Goal: Task Accomplishment & Management: Manage account settings

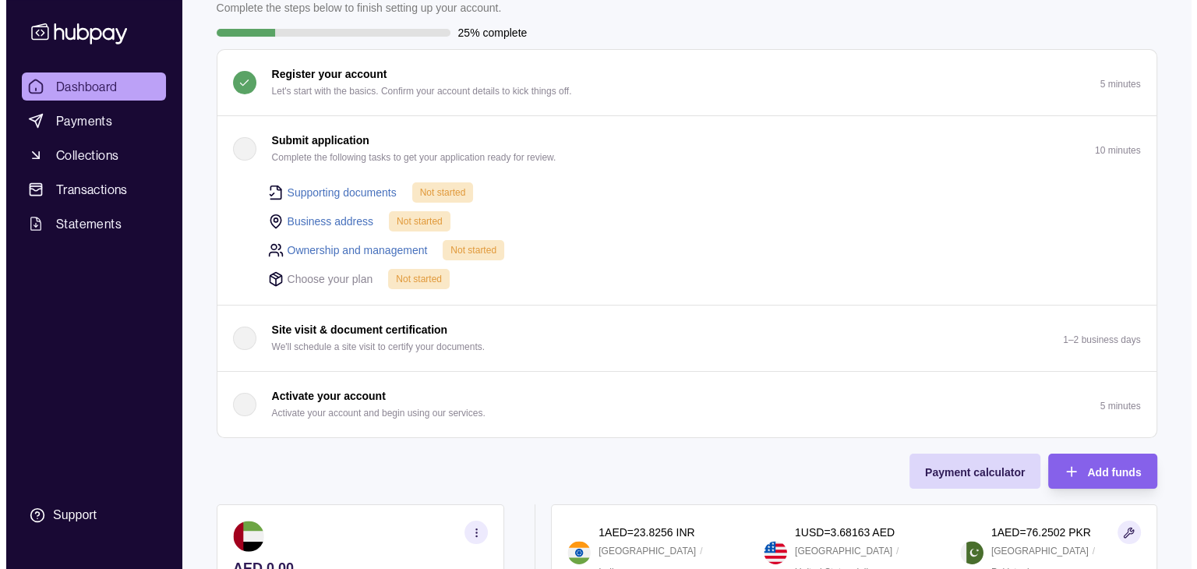
scroll to position [78, 0]
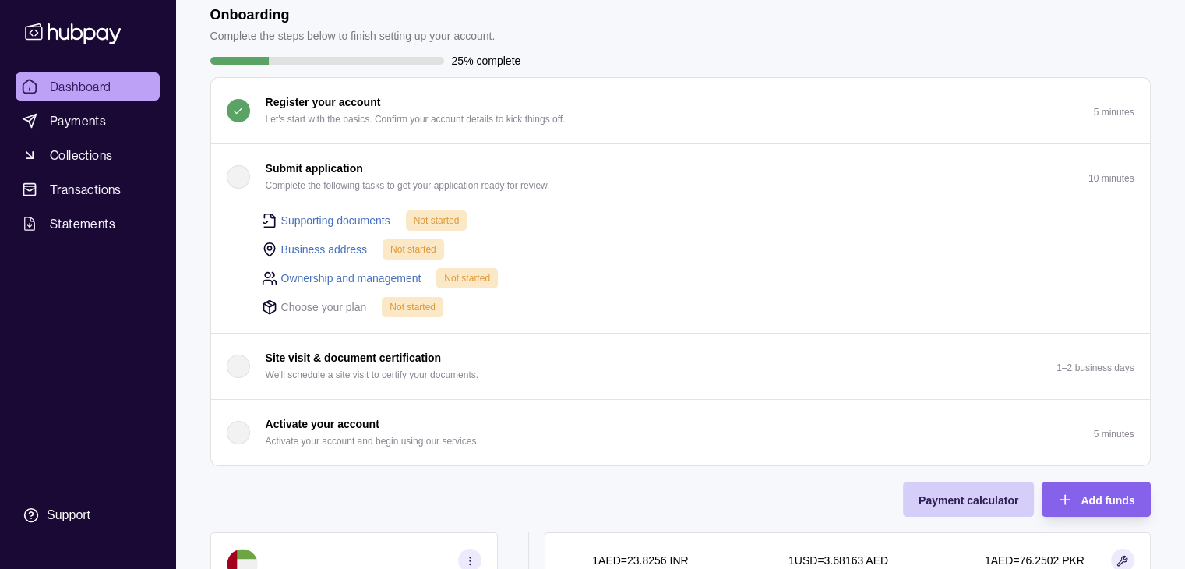
click at [963, 501] on span "Payment calculator" at bounding box center [969, 500] width 100 height 12
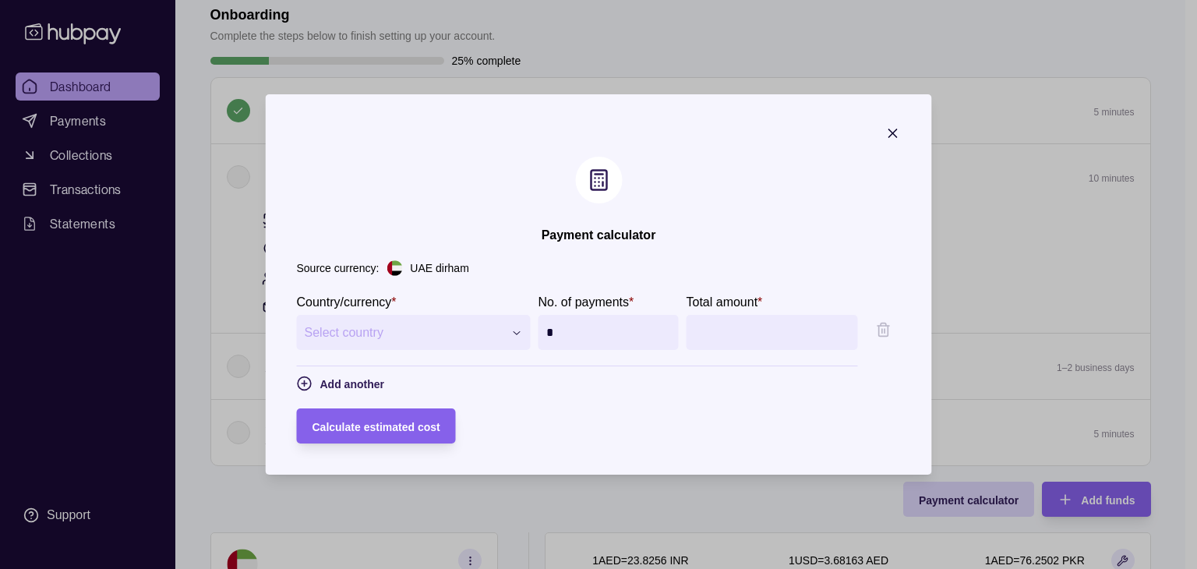
click at [471, 334] on span "Select country" at bounding box center [404, 332] width 199 height 19
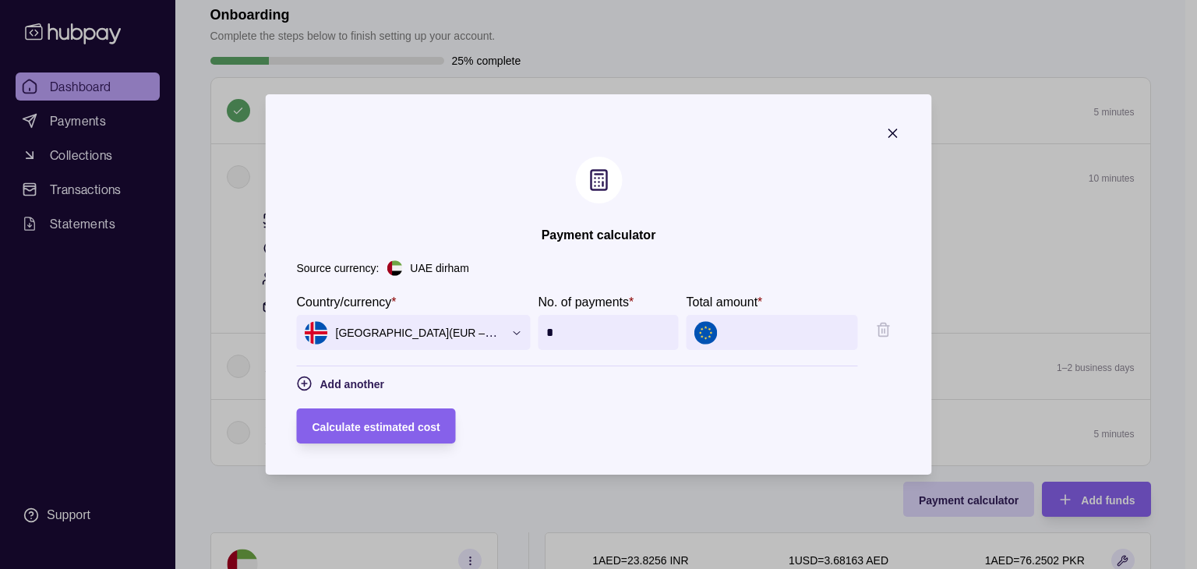
click at [471, 334] on span "Iceland ( EUR – Business )" at bounding box center [404, 332] width 199 height 23
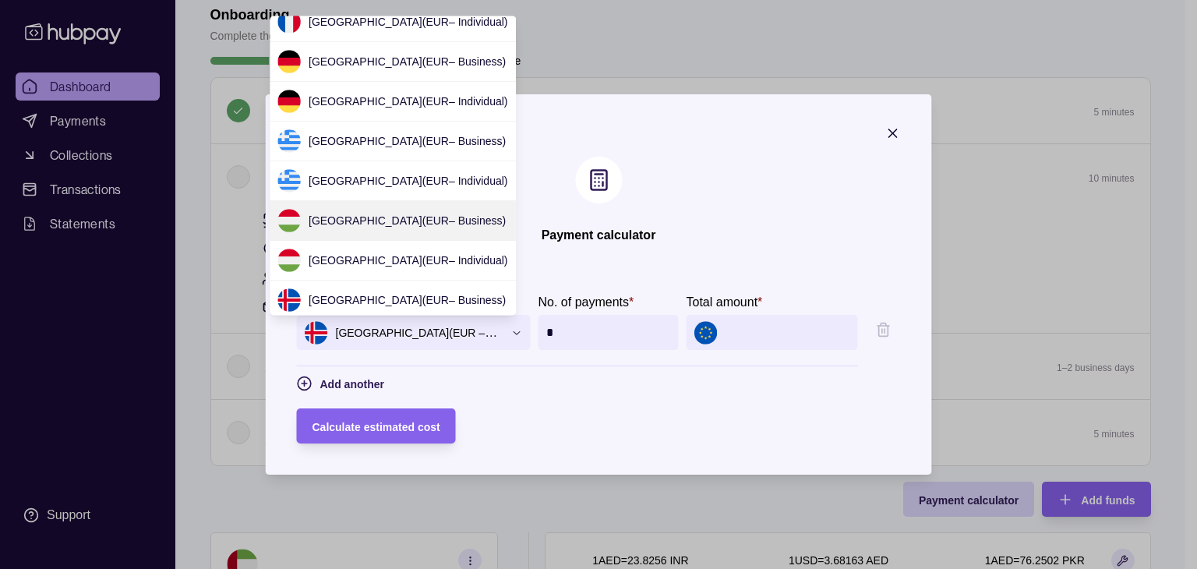
scroll to position [1242, 0]
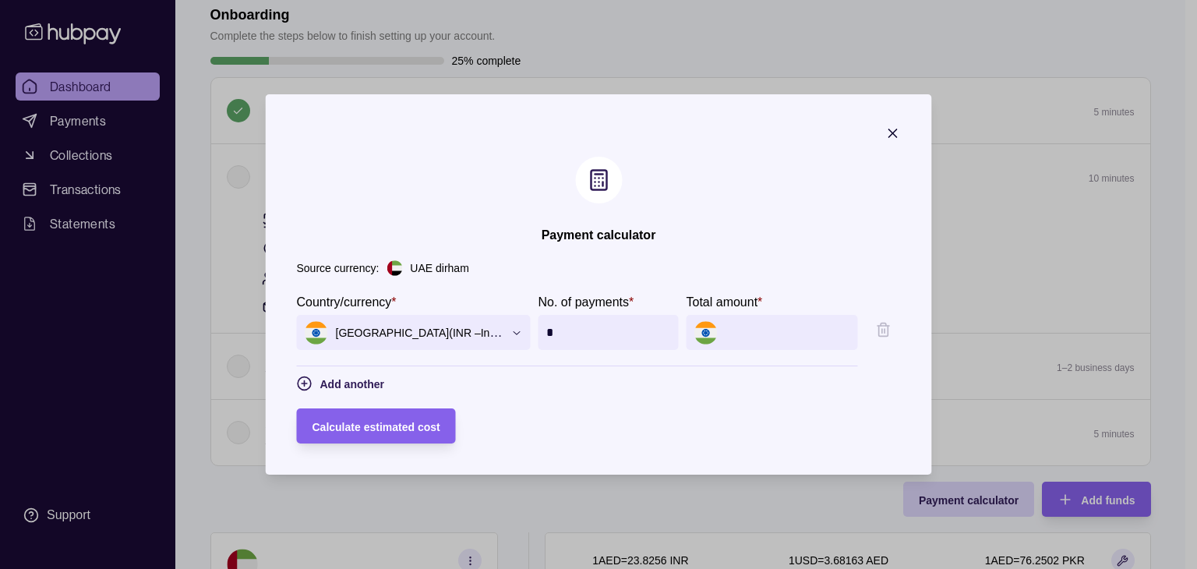
click at [426, 337] on span "India ( INR – Individual )" at bounding box center [404, 332] width 199 height 23
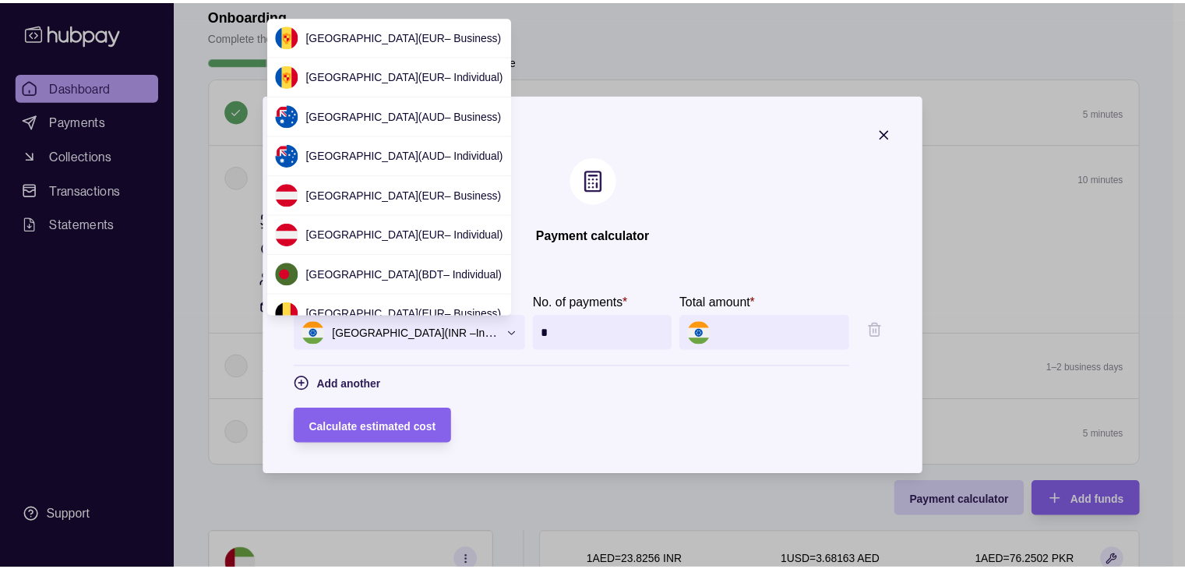
scroll to position [1206, 0]
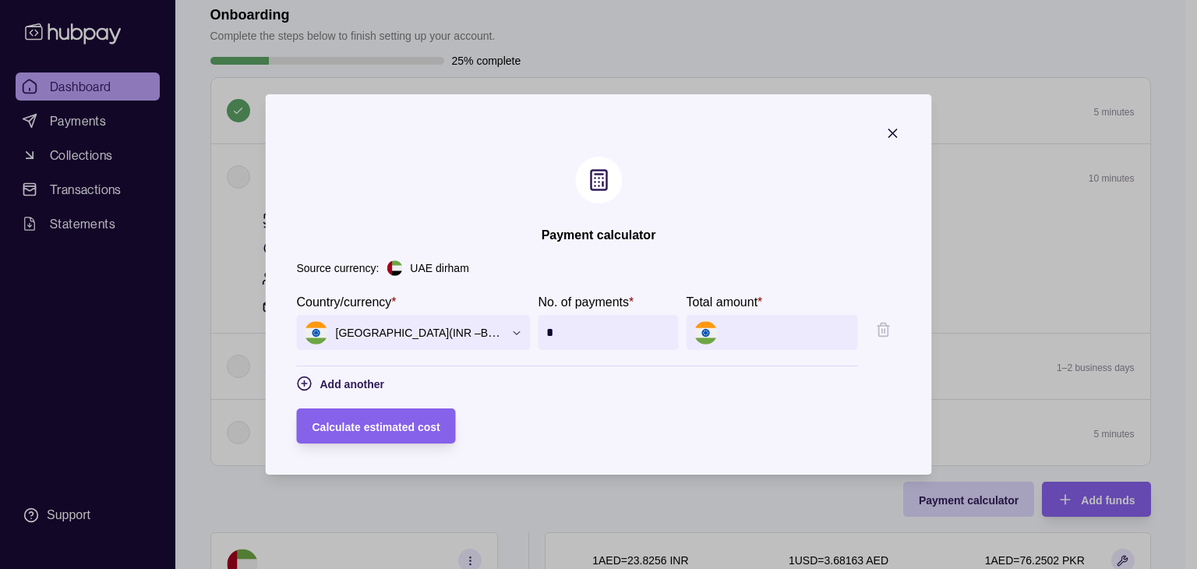
click at [720, 322] on div at bounding box center [772, 332] width 171 height 35
click at [607, 329] on input "*" at bounding box center [608, 332] width 125 height 35
click at [720, 335] on div at bounding box center [772, 332] width 171 height 35
click at [723, 322] on div at bounding box center [772, 332] width 171 height 35
click at [570, 327] on input "*" at bounding box center [608, 332] width 125 height 35
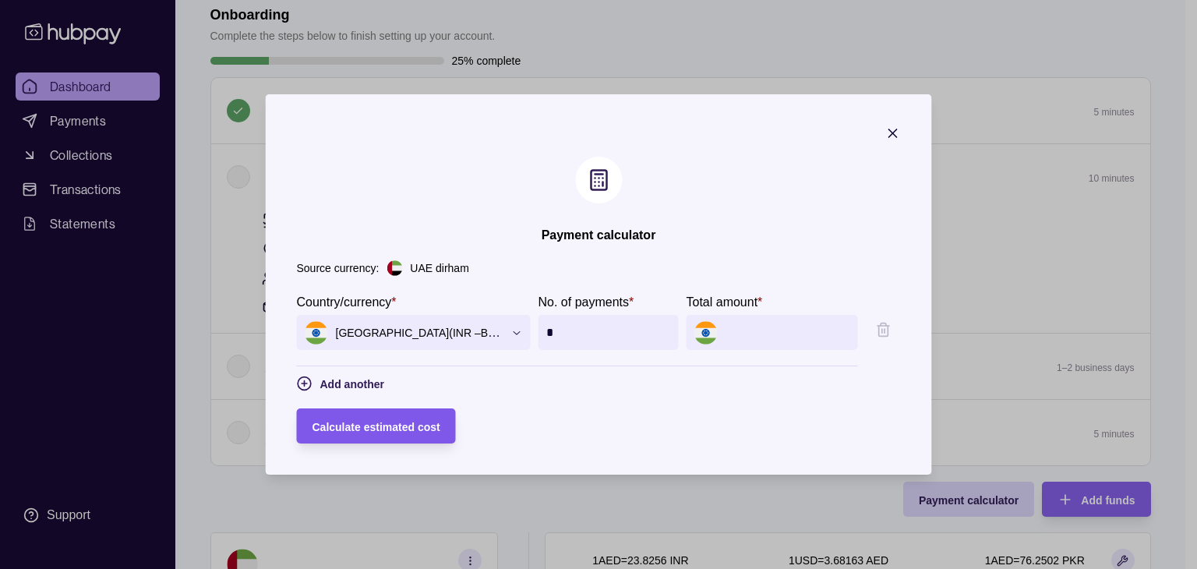
click at [386, 426] on span "Calculate estimated cost" at bounding box center [377, 427] width 128 height 12
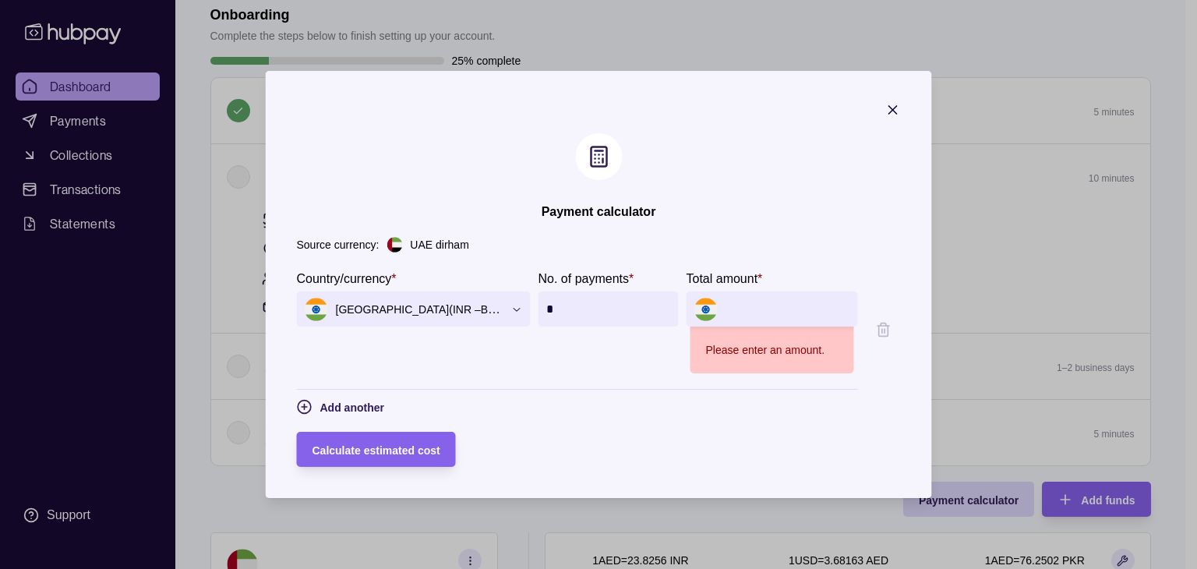
click at [744, 299] on input "Total amount *" at bounding box center [788, 309] width 125 height 35
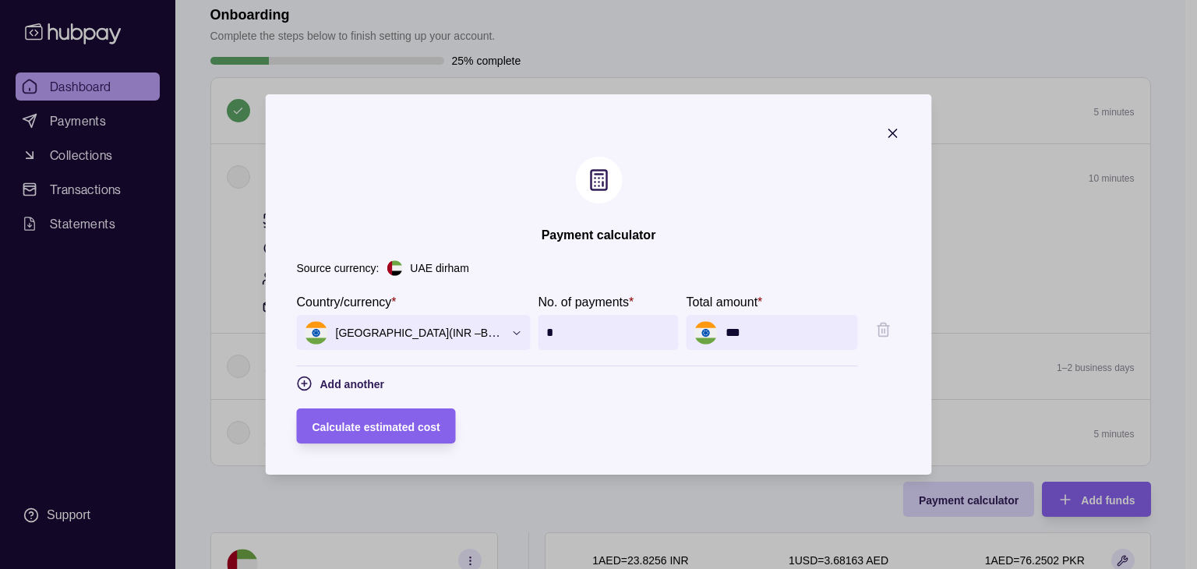
click at [754, 280] on div "**********" at bounding box center [599, 352] width 604 height 184
click at [382, 415] on div "Calculate estimated cost" at bounding box center [364, 425] width 151 height 35
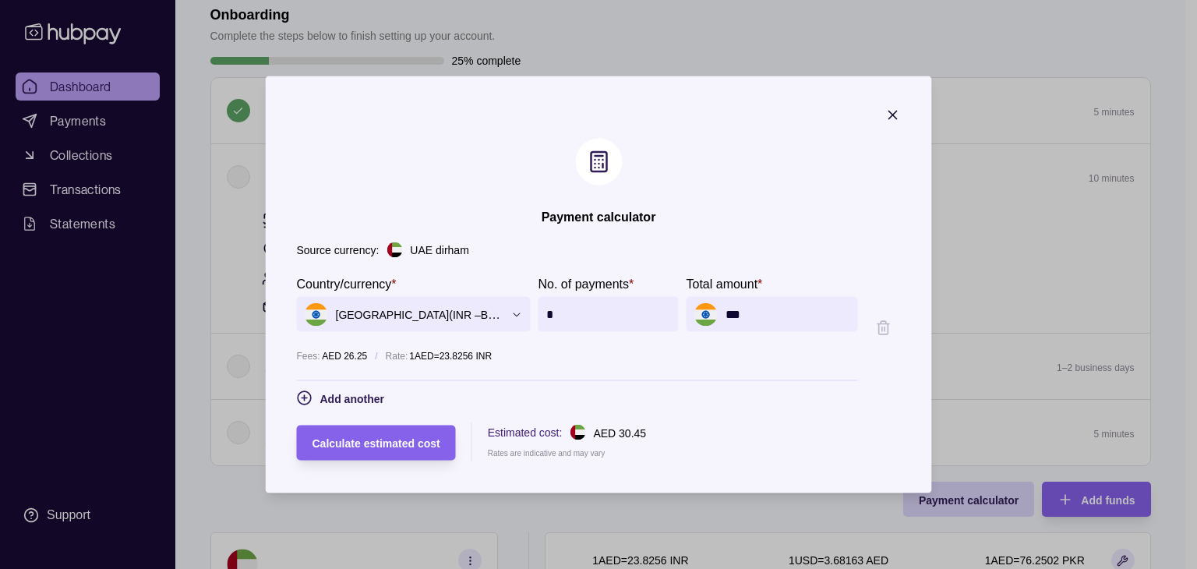
click at [739, 306] on input "***" at bounding box center [788, 314] width 125 height 35
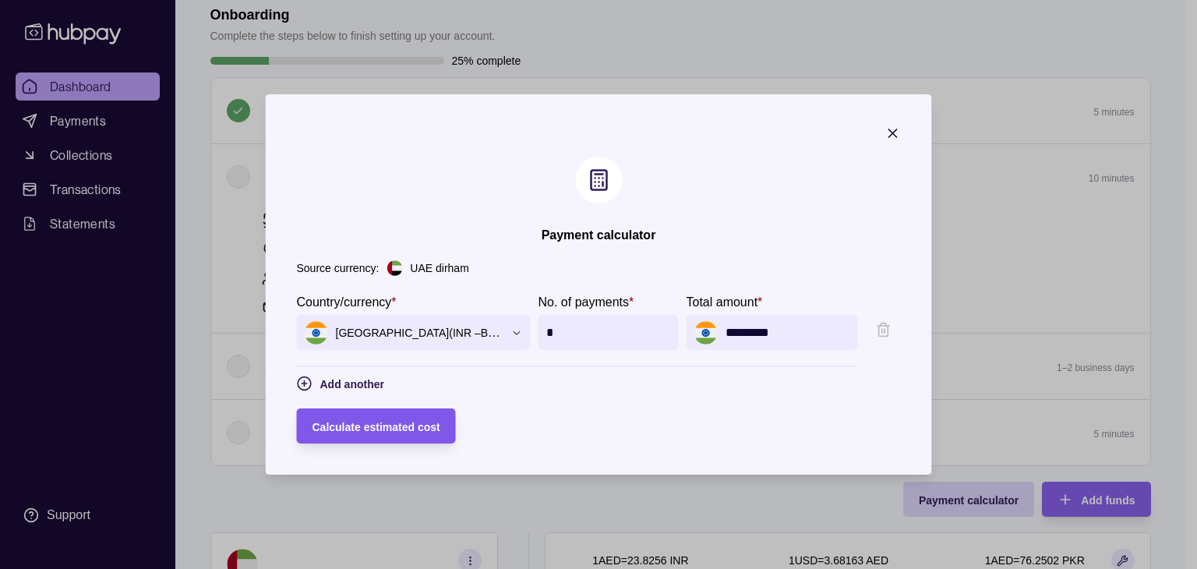
type input "*********"
click at [359, 422] on span "Calculate estimated cost" at bounding box center [377, 427] width 128 height 12
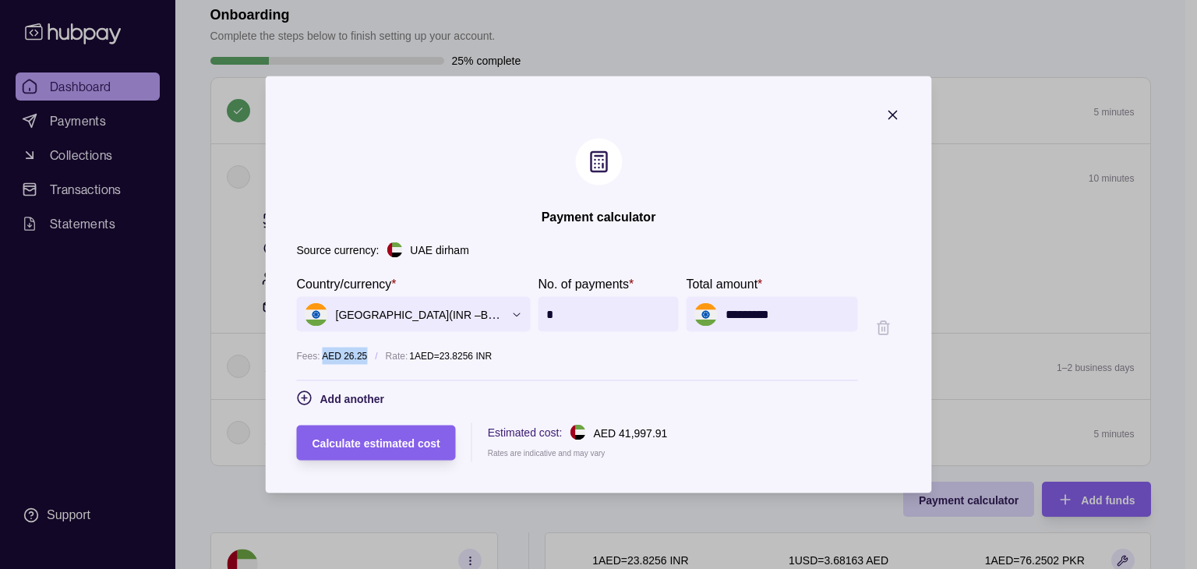
drag, startPoint x: 298, startPoint y: 356, endPoint x: 338, endPoint y: 351, distance: 40.9
click at [338, 351] on p "Fees: AED 26.25" at bounding box center [332, 356] width 71 height 17
click at [765, 116] on section "**********" at bounding box center [599, 284] width 666 height 417
click at [901, 116] on icon "button" at bounding box center [893, 116] width 16 height 16
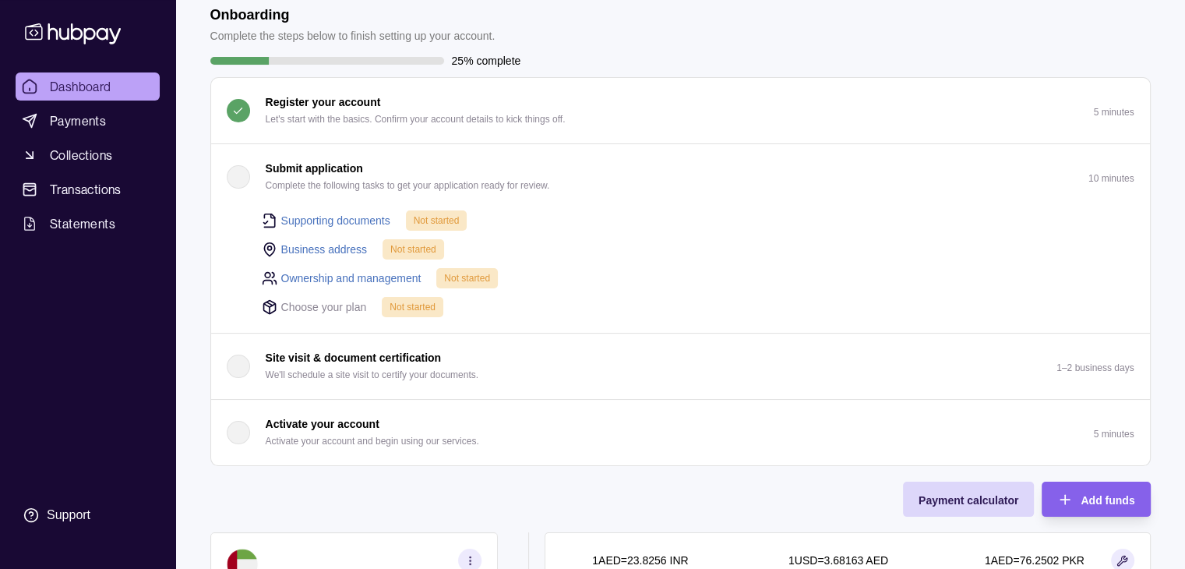
click at [231, 180] on div "button" at bounding box center [238, 176] width 23 height 23
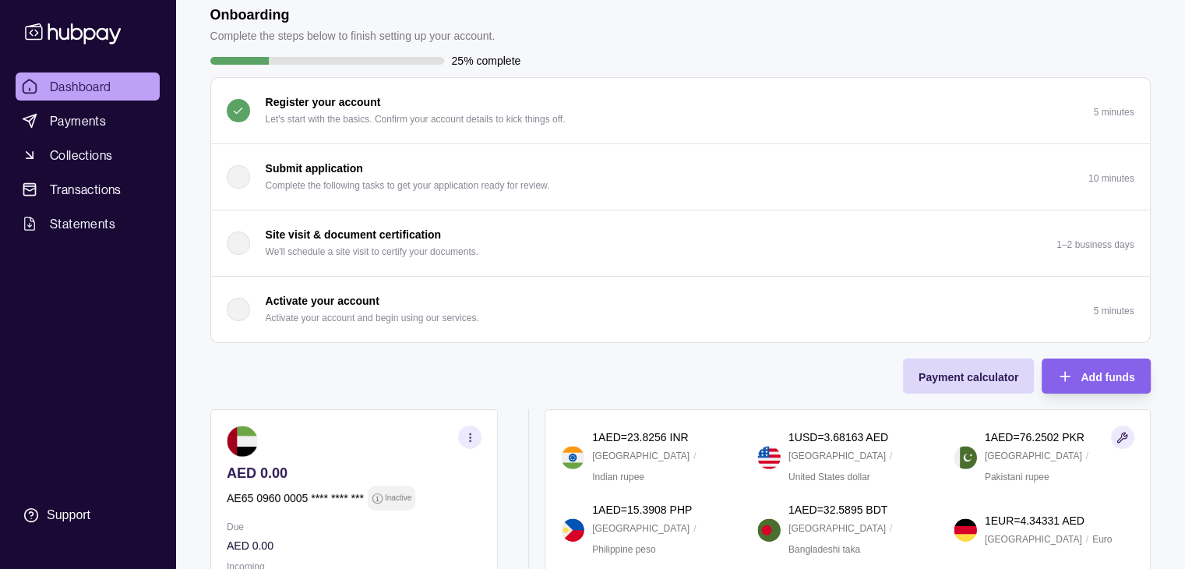
click at [234, 175] on div "button" at bounding box center [238, 176] width 23 height 23
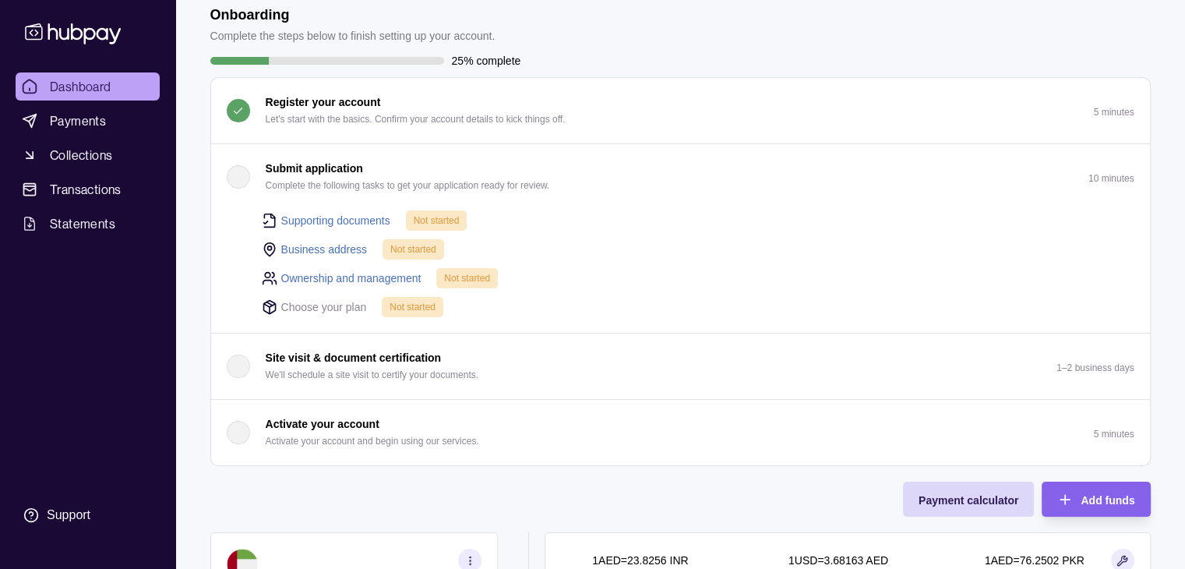
click at [319, 221] on link "Supporting documents" at bounding box center [335, 220] width 109 height 17
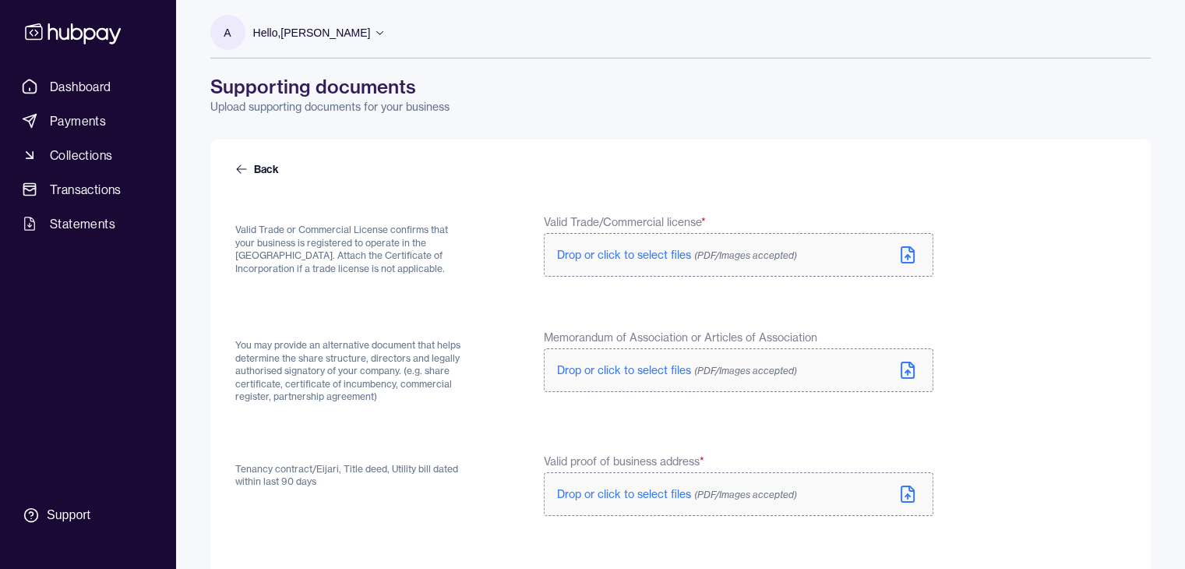
scroll to position [312, 0]
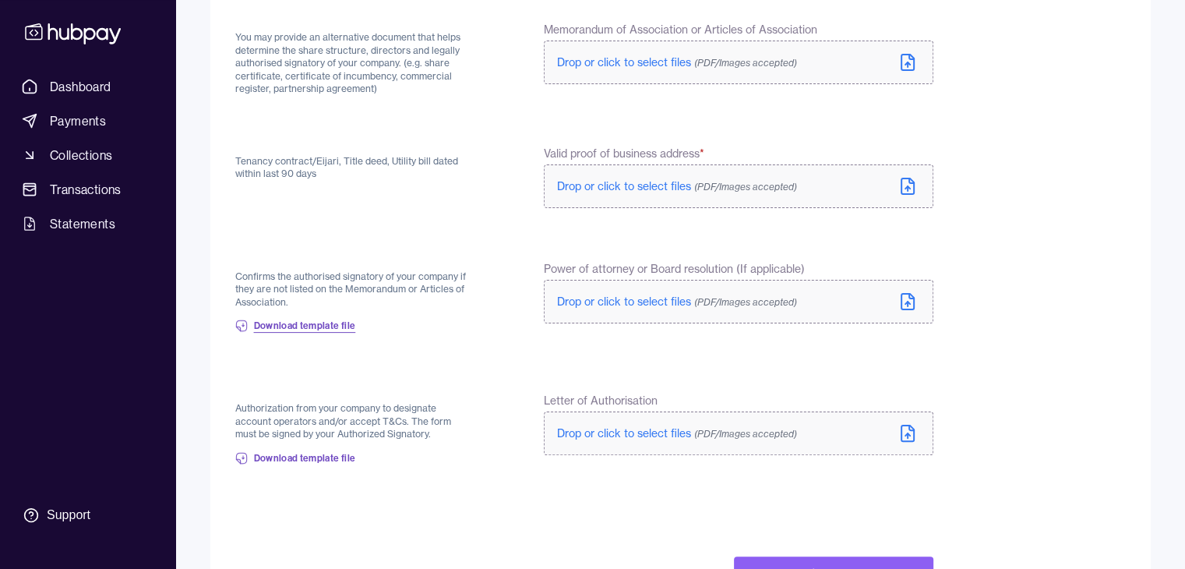
click at [318, 328] on span "Download template file" at bounding box center [305, 326] width 102 height 12
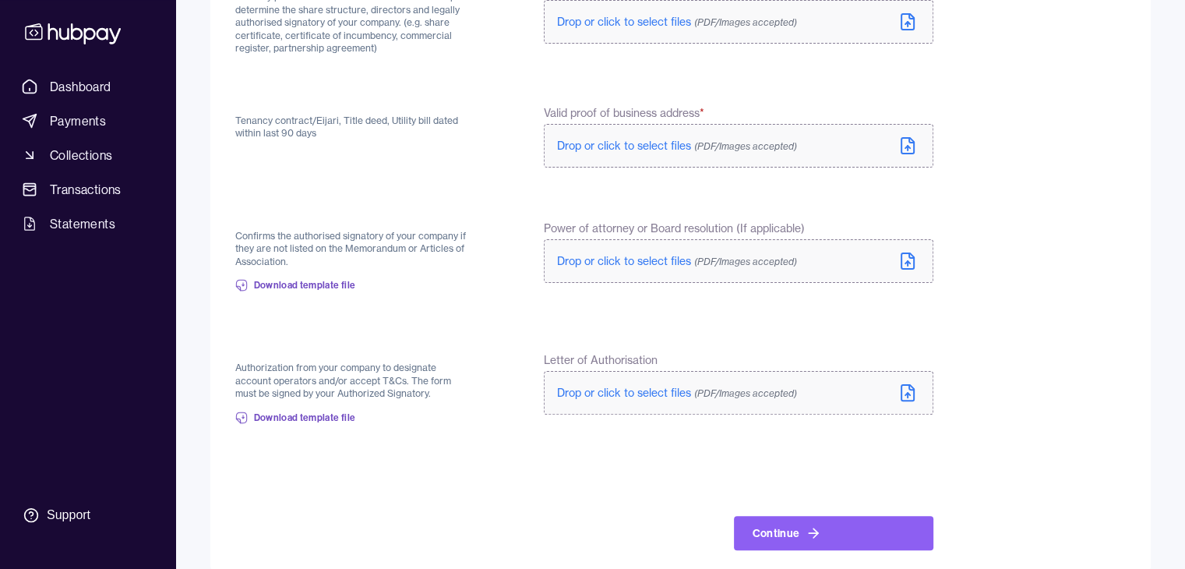
scroll to position [374, 0]
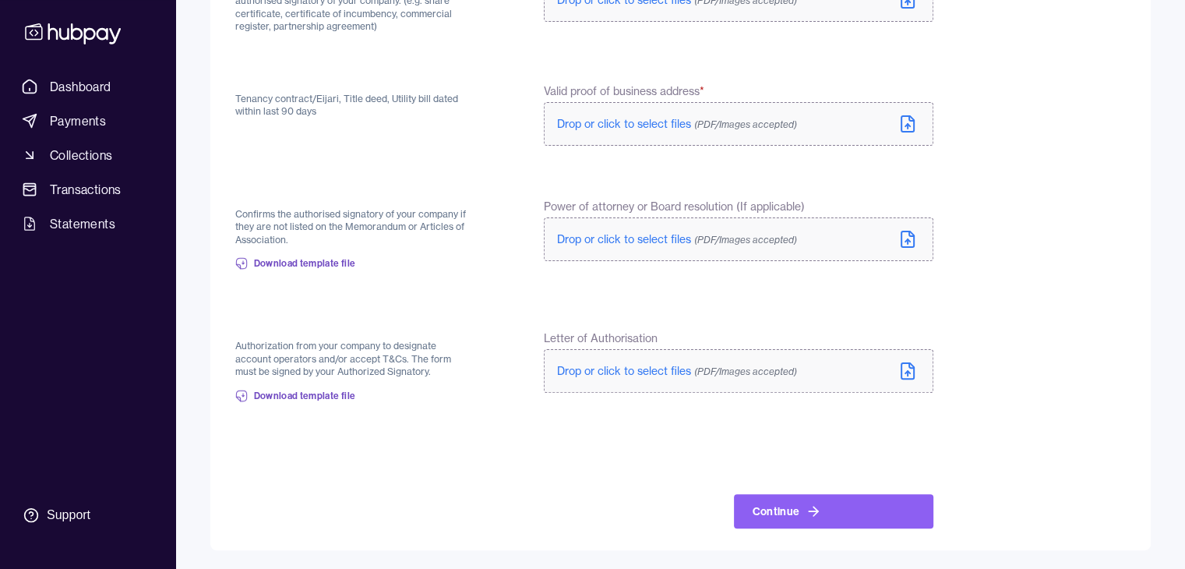
click at [387, 68] on form "Back Valid Trade or Commercial License confirms that your business is registere…" at bounding box center [680, 159] width 891 height 737
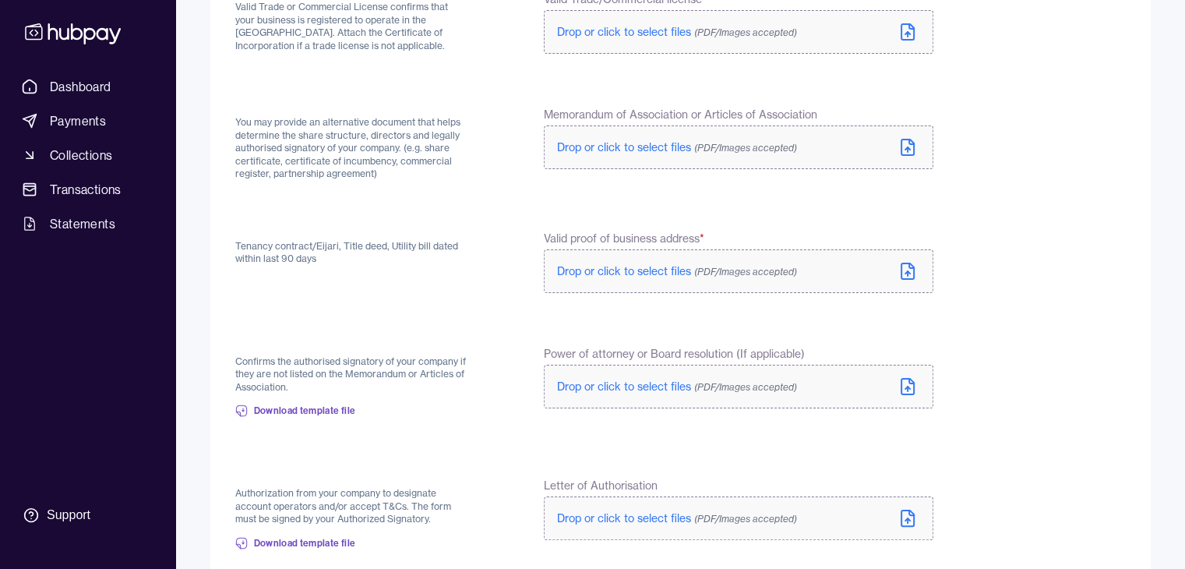
scroll to position [0, 0]
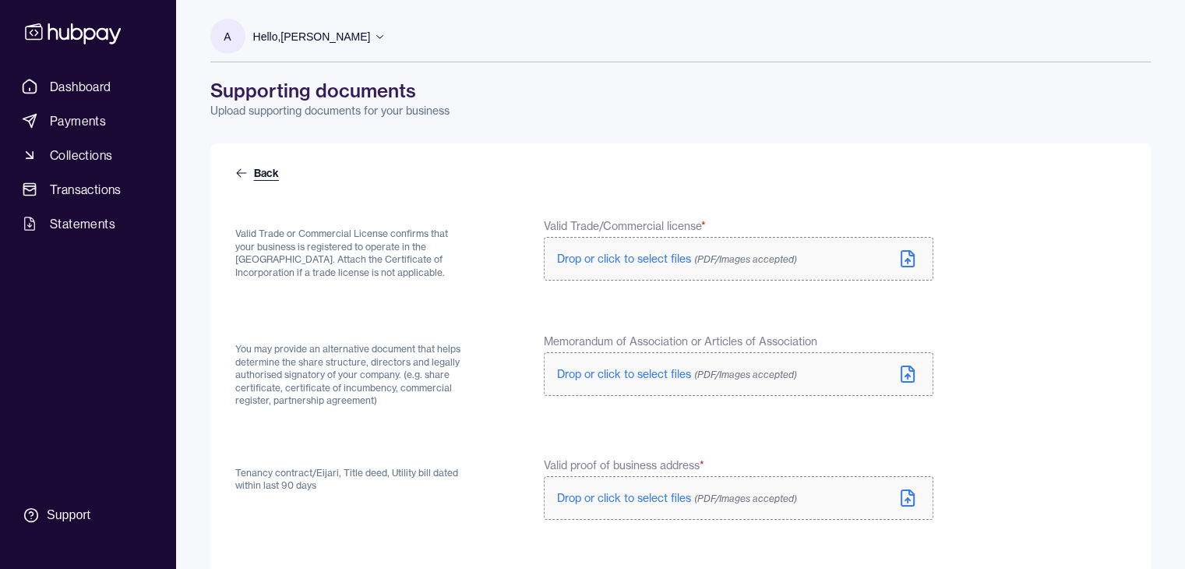
click at [237, 169] on icon at bounding box center [241, 173] width 12 height 12
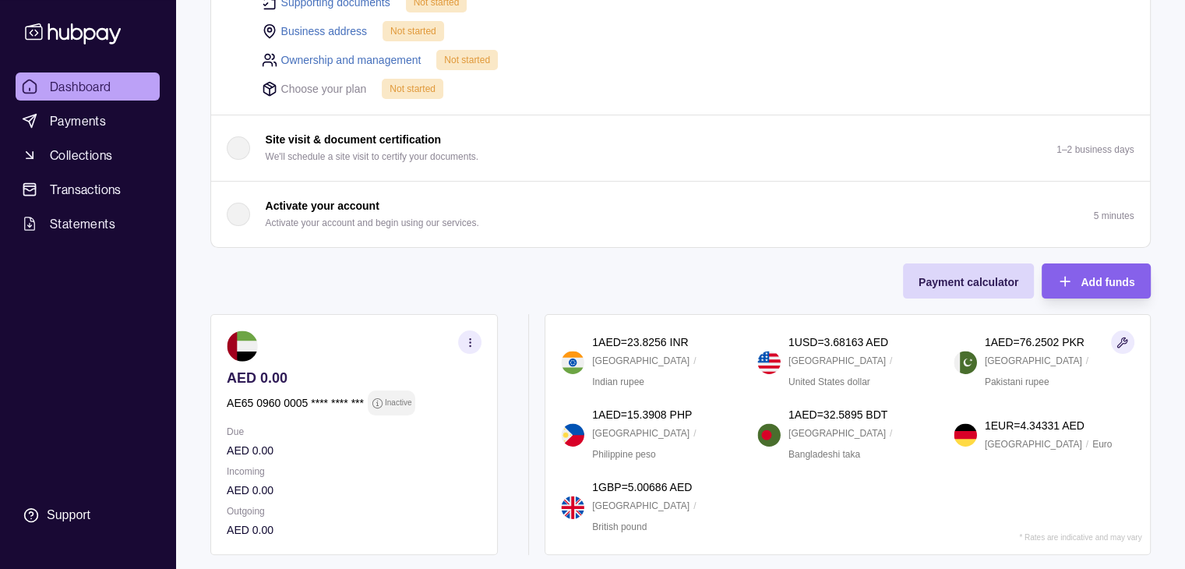
scroll to position [78, 0]
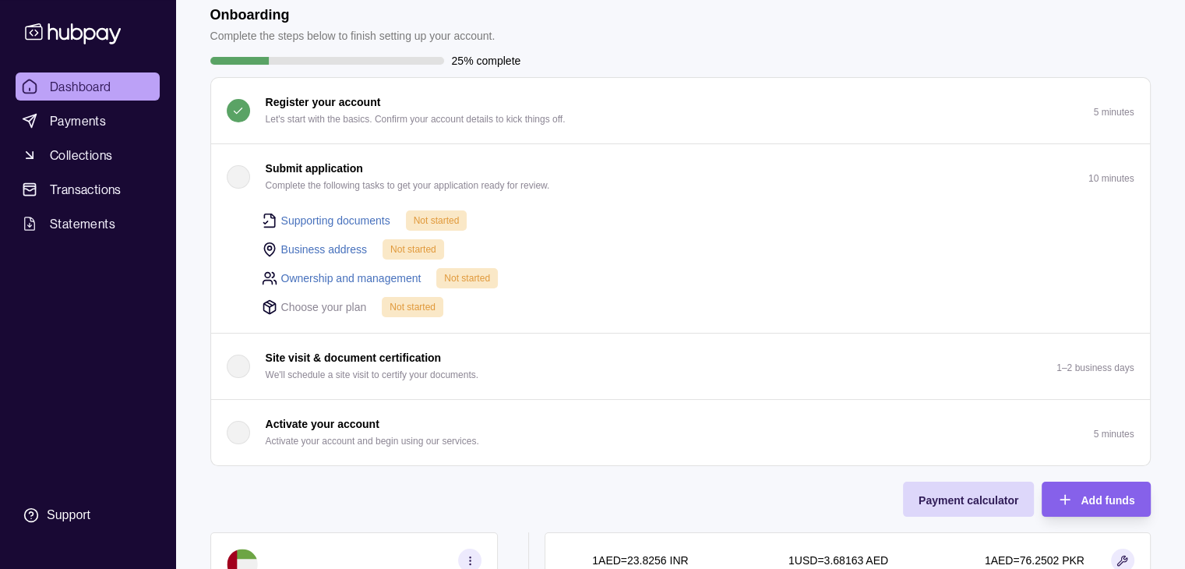
click at [340, 244] on link "Business address" at bounding box center [324, 249] width 87 height 17
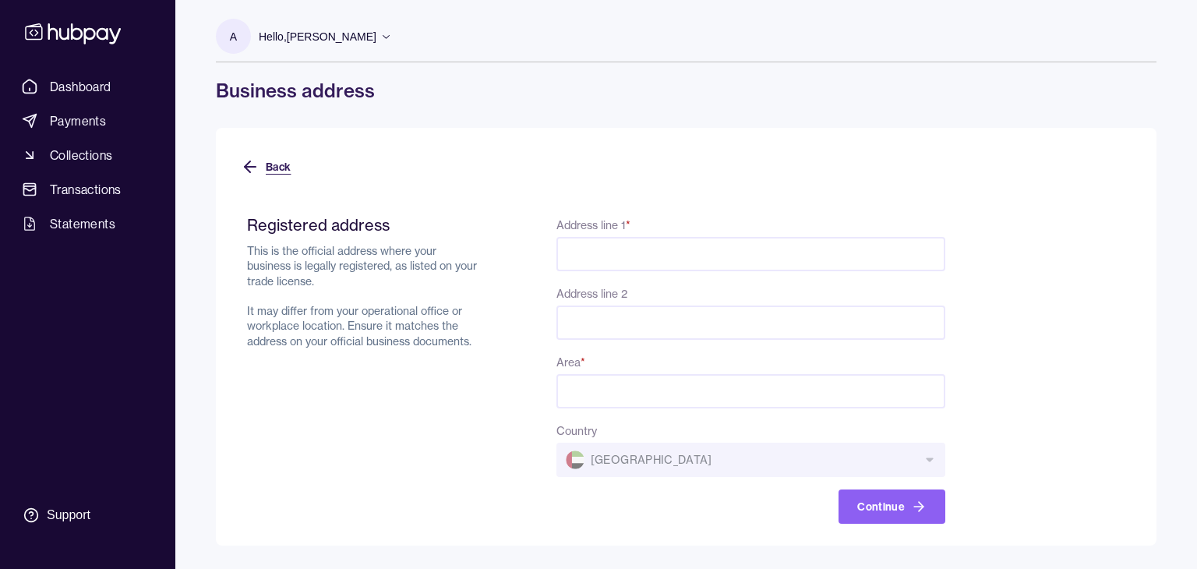
click at [256, 172] on icon at bounding box center [250, 166] width 19 height 19
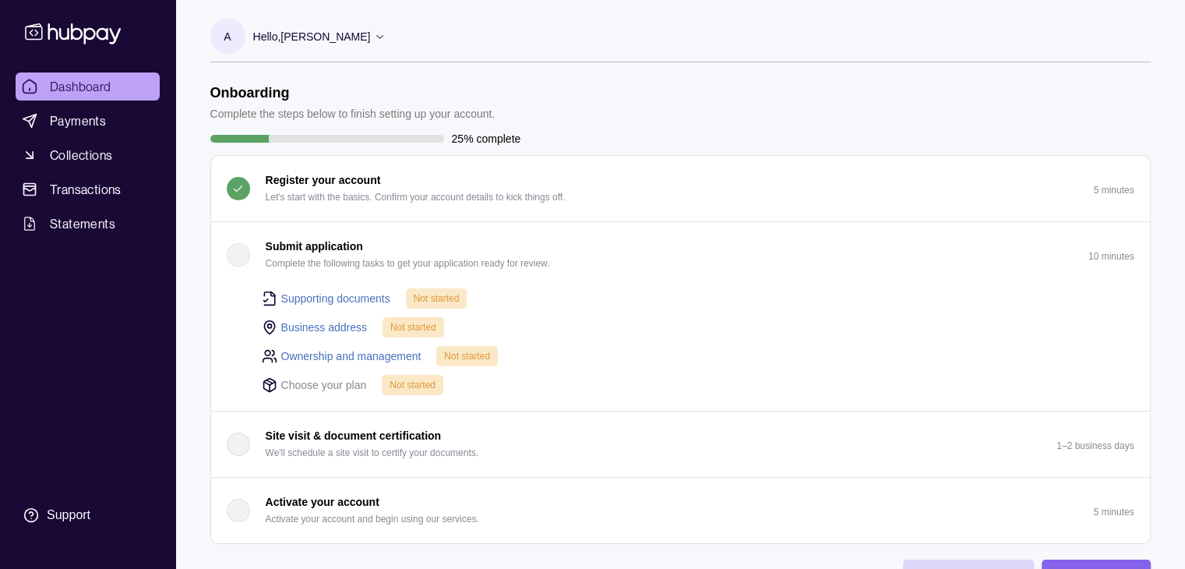
click at [340, 350] on link "Ownership and management" at bounding box center [351, 356] width 140 height 17
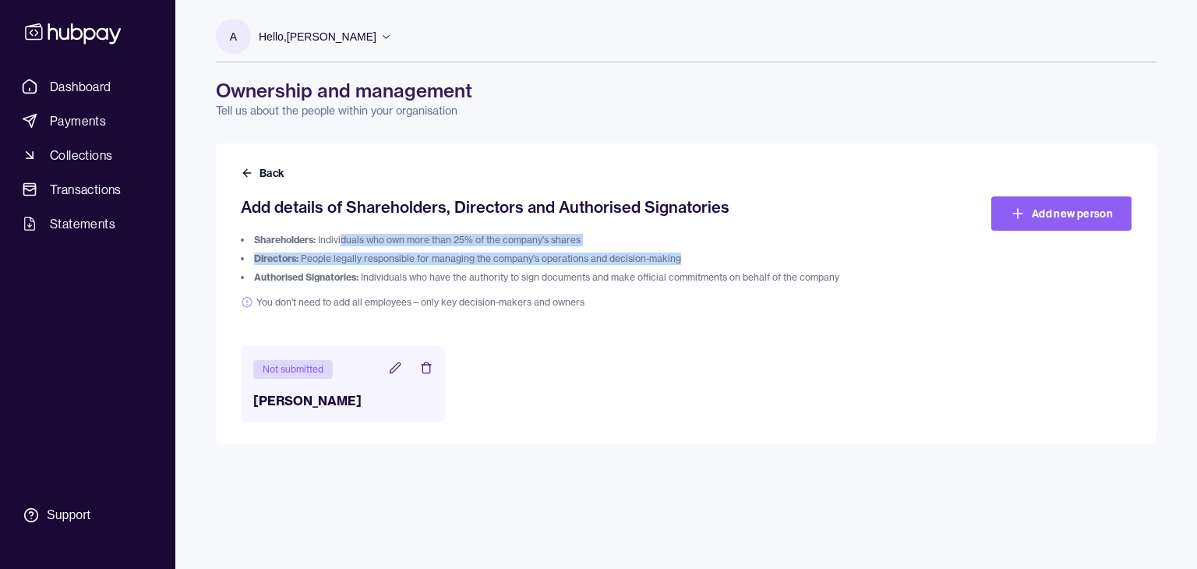
drag, startPoint x: 689, startPoint y: 255, endPoint x: 331, endPoint y: 228, distance: 358.7
click at [331, 228] on div "Add details of Shareholders, Directors and Authorised Signatories Shareholders:…" at bounding box center [575, 252] width 668 height 112
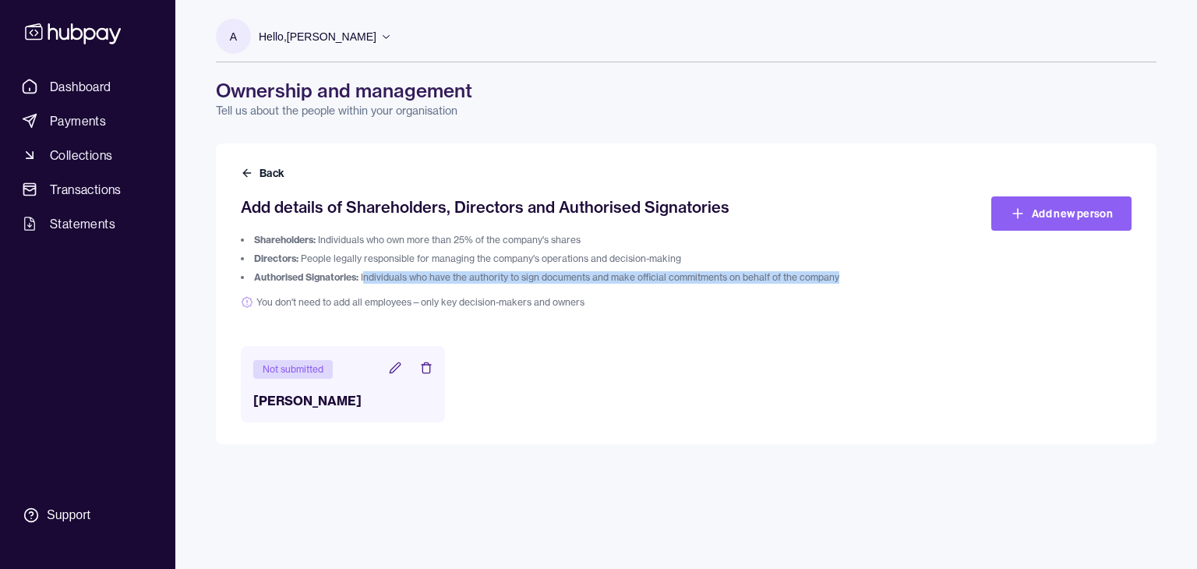
drag, startPoint x: 375, startPoint y: 279, endPoint x: 635, endPoint y: 281, distance: 260.3
click at [569, 284] on li "Authorised Signatories: Individuals who have the authority to sign documents an…" at bounding box center [575, 277] width 668 height 12
click at [646, 284] on p "Shareholders: Individuals who own more than 25% of the company's shares Directo…" at bounding box center [575, 271] width 668 height 75
click at [249, 178] on icon at bounding box center [247, 173] width 12 height 12
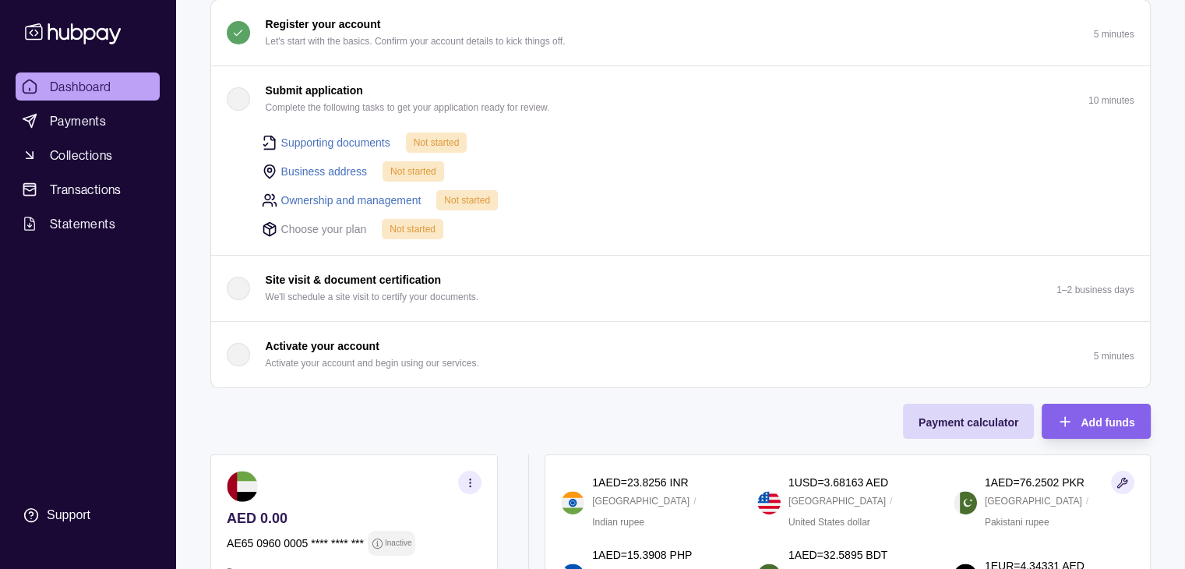
scroll to position [234, 0]
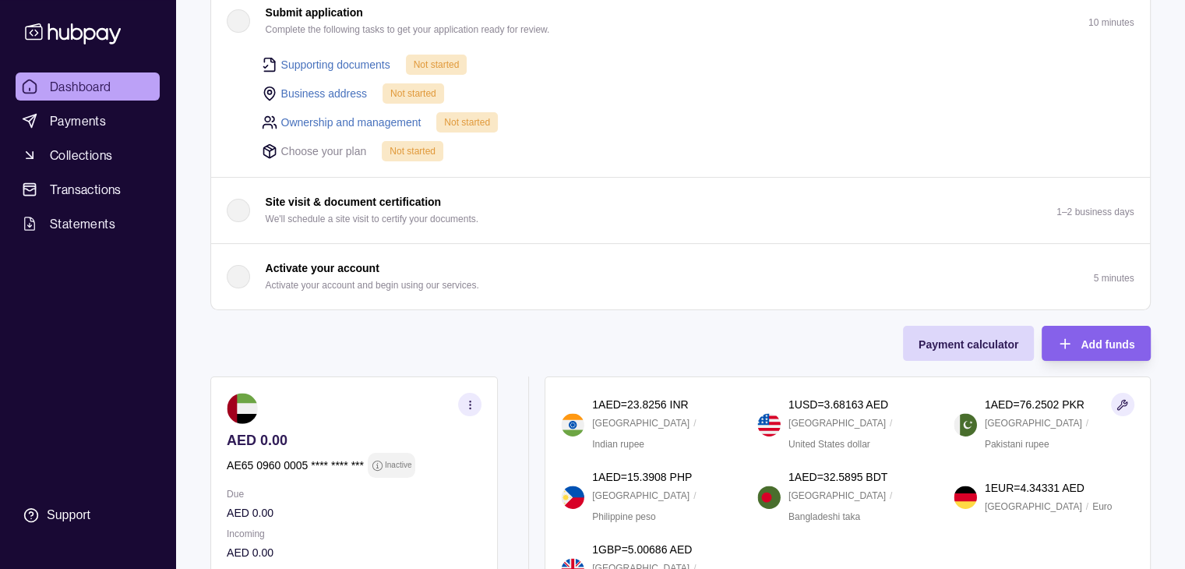
click at [343, 260] on p "Activate your account" at bounding box center [323, 268] width 114 height 17
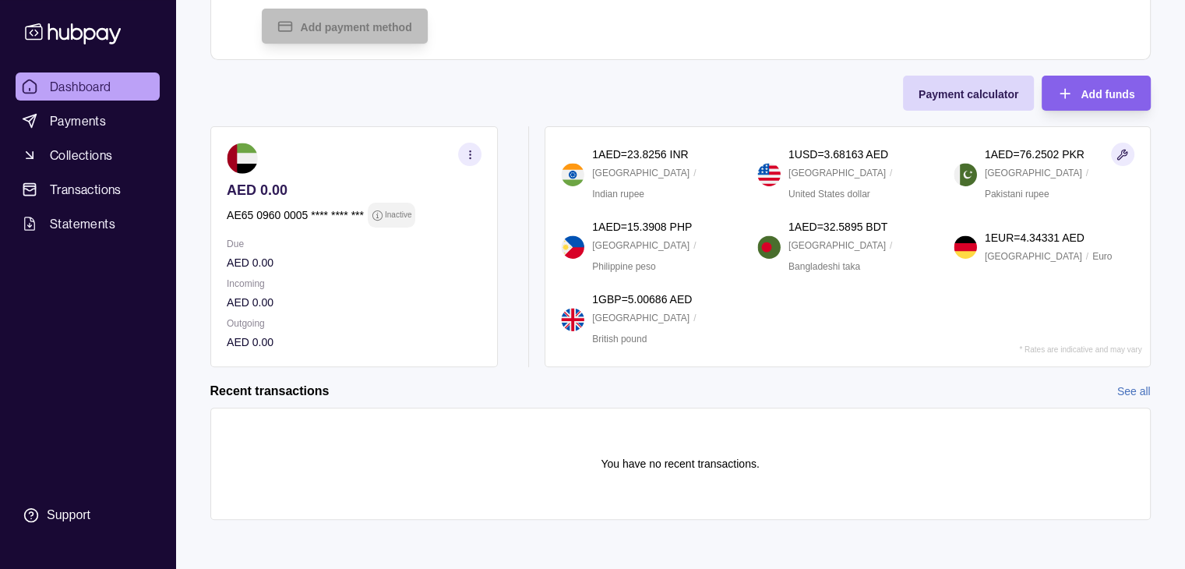
scroll to position [0, 0]
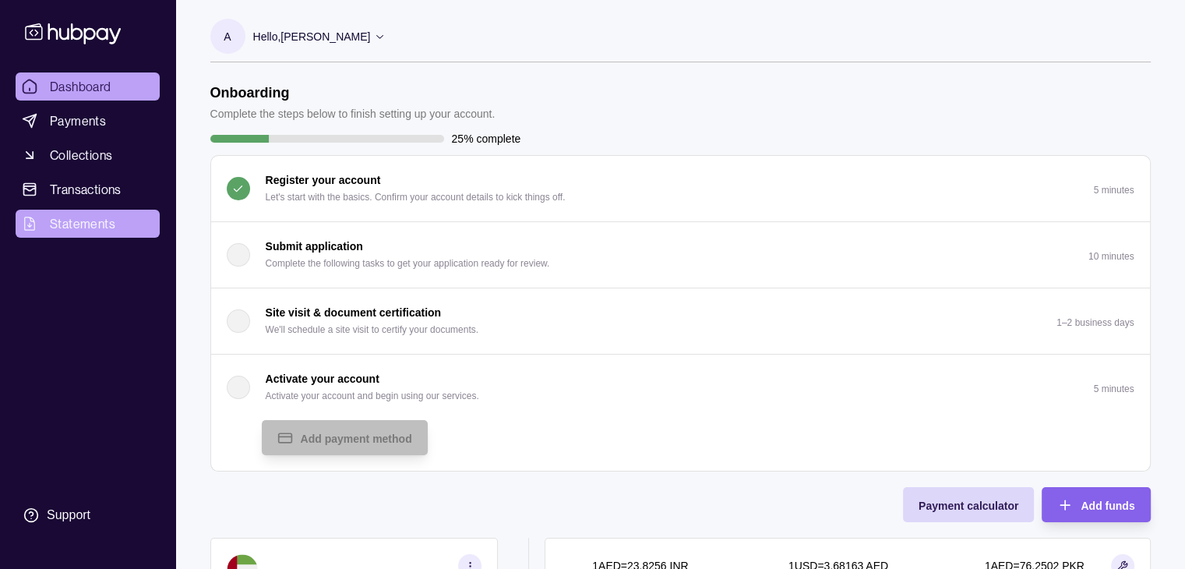
click at [78, 219] on span "Statements" at bounding box center [82, 223] width 65 height 19
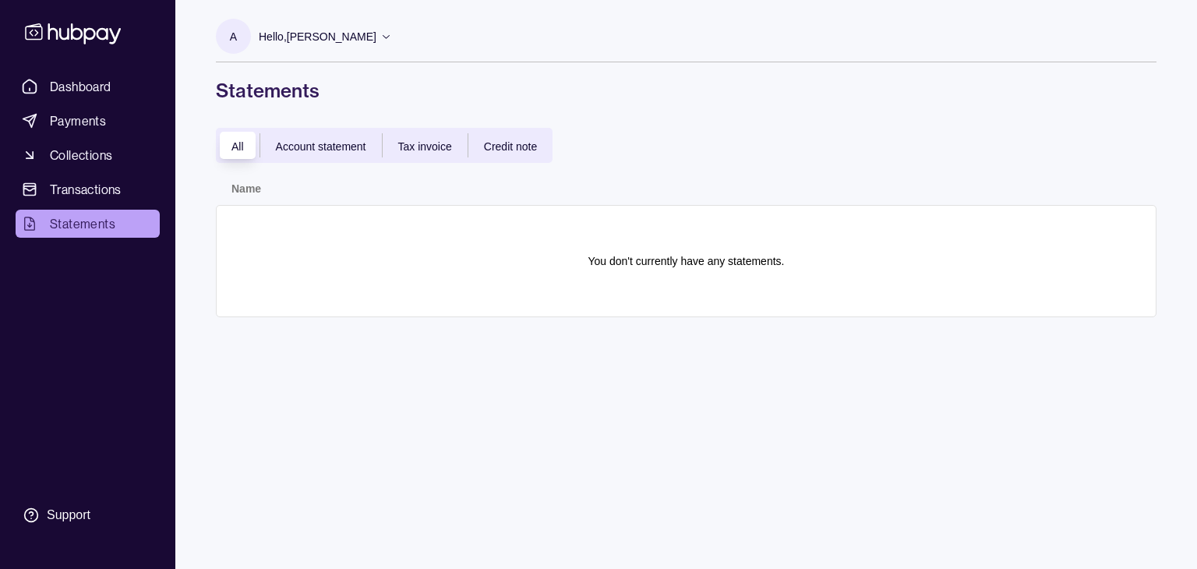
click at [444, 142] on span "Tax invoice" at bounding box center [425, 146] width 54 height 12
click at [499, 141] on span "Credit note" at bounding box center [510, 146] width 53 height 12
click at [228, 144] on div "All" at bounding box center [238, 145] width 44 height 19
click at [326, 145] on span "Account statement" at bounding box center [321, 146] width 90 height 12
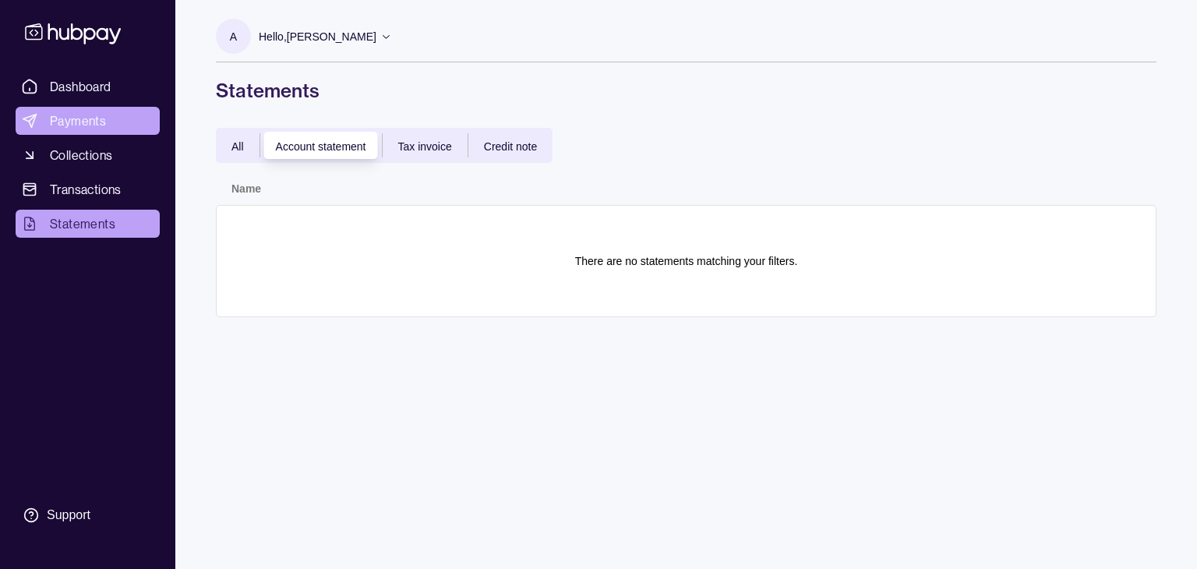
click at [84, 112] on span "Payments" at bounding box center [78, 120] width 56 height 19
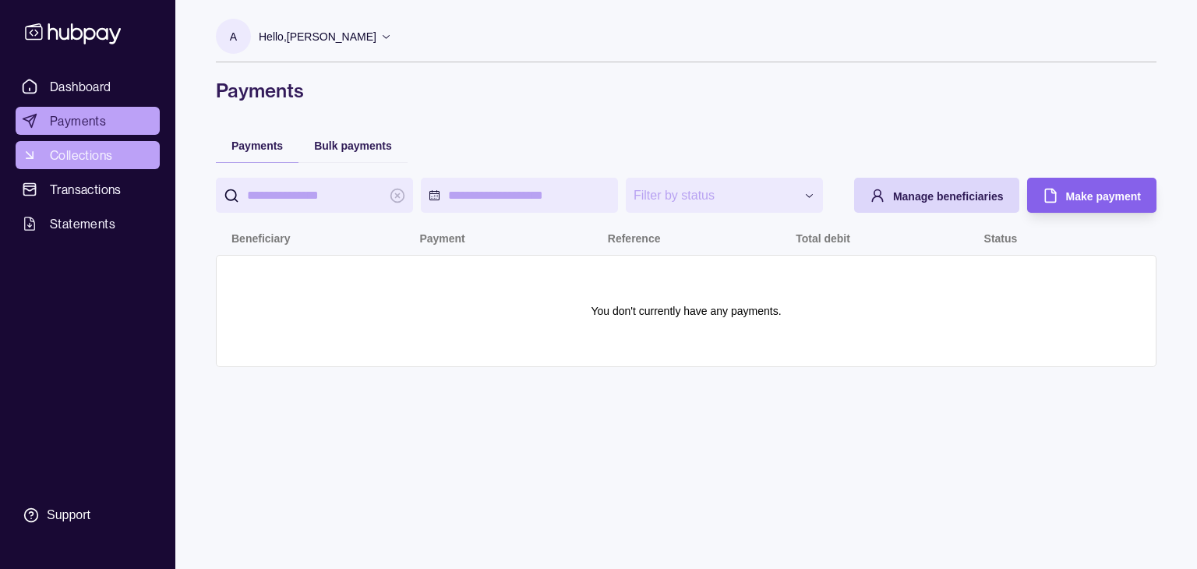
click at [101, 168] on link "Collections" at bounding box center [88, 155] width 144 height 28
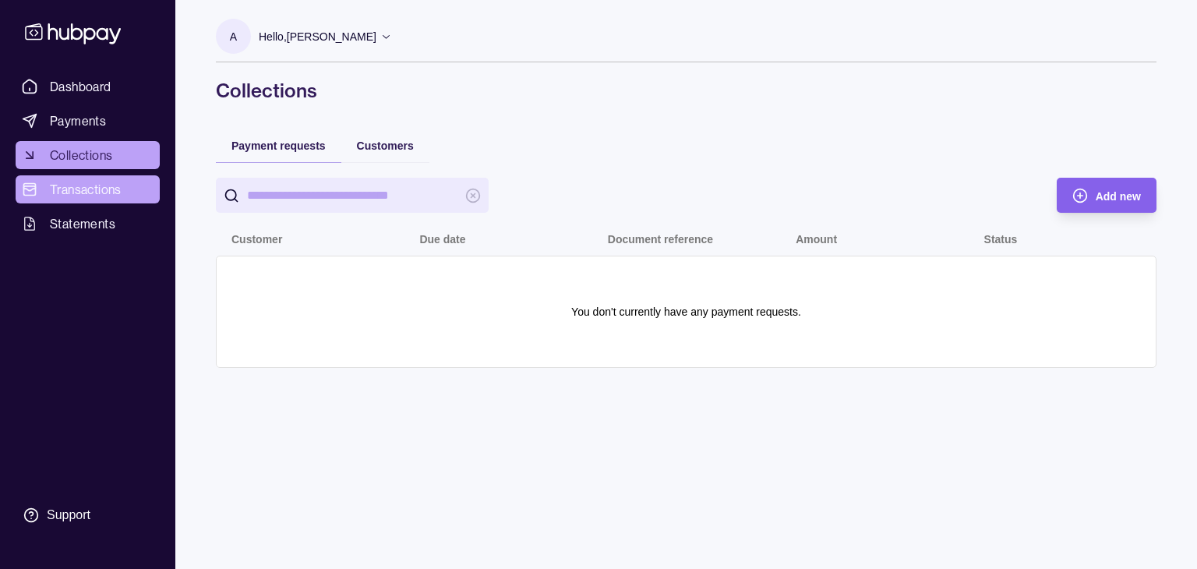
click at [73, 185] on span "Transactions" at bounding box center [86, 189] width 72 height 19
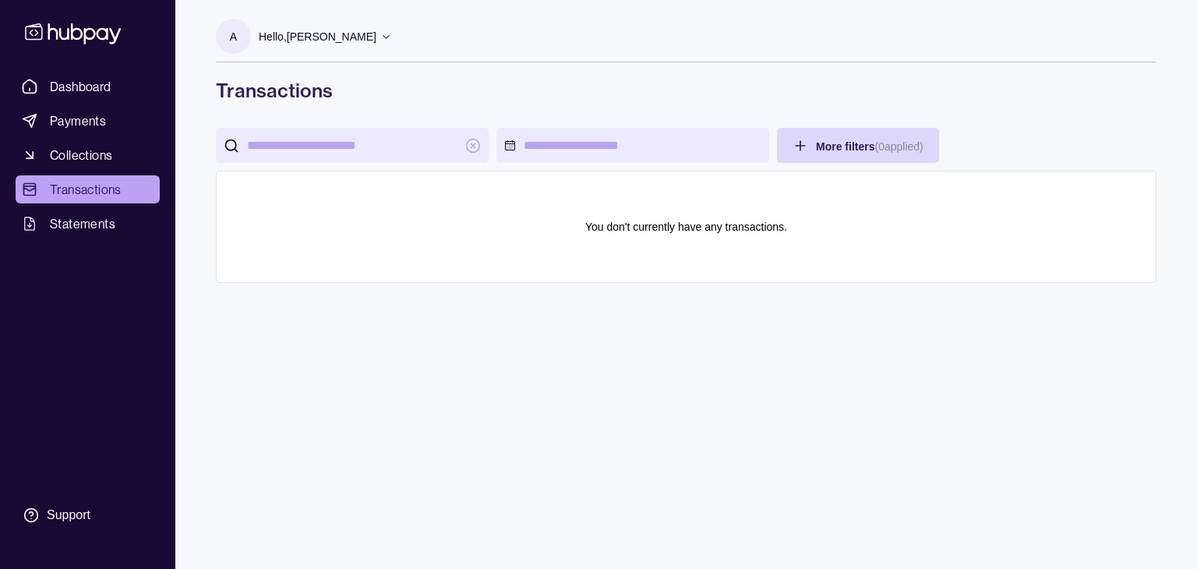
click at [76, 92] on span "Dashboard" at bounding box center [81, 86] width 62 height 19
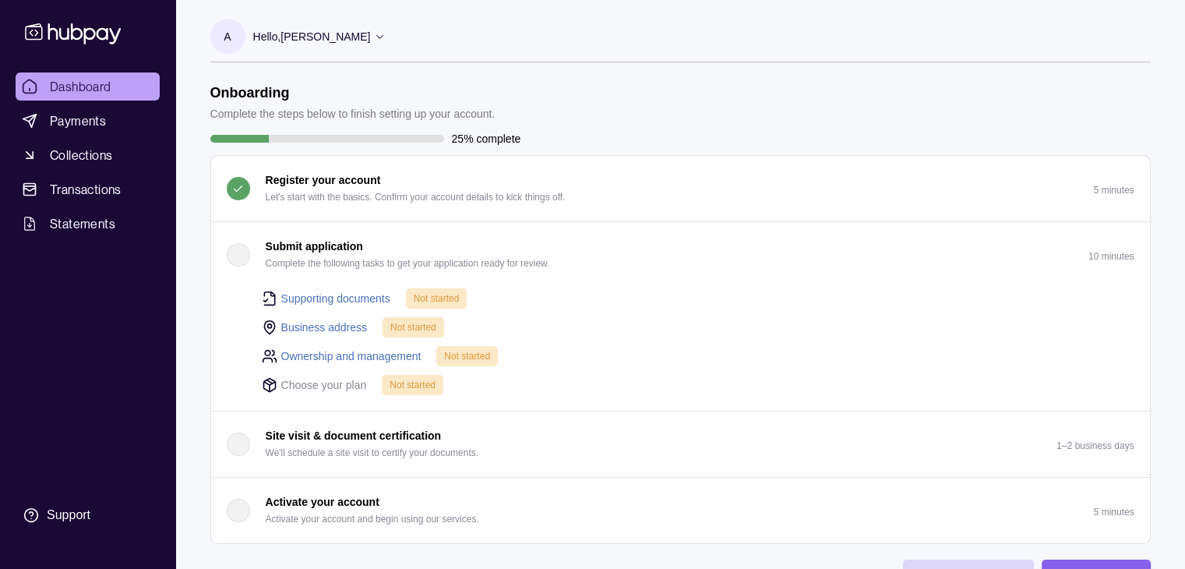
scroll to position [468, 0]
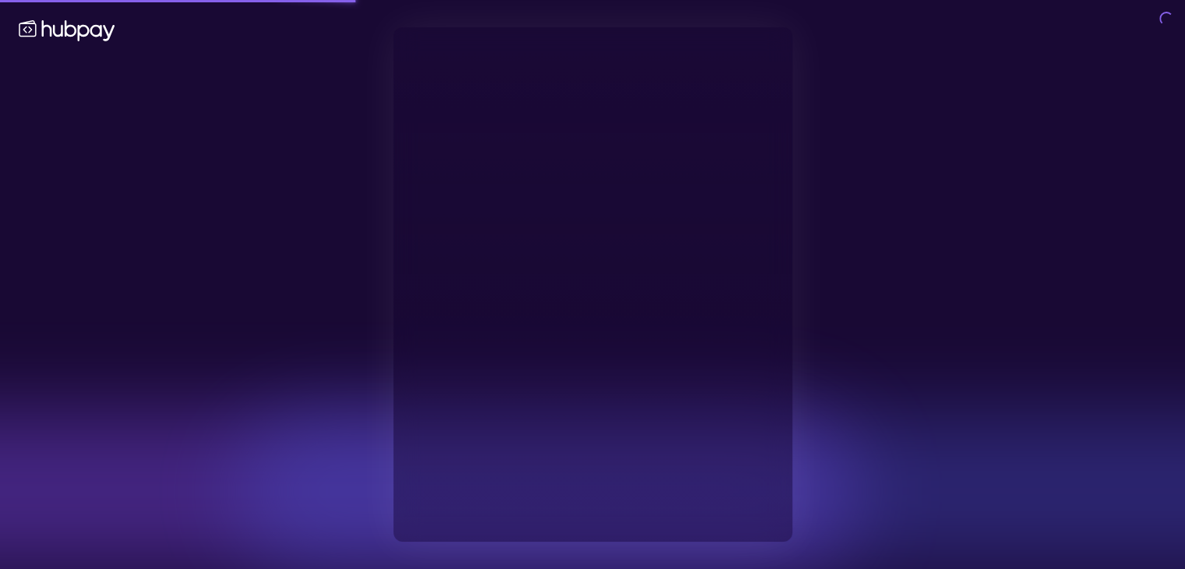
type input "**********"
